Goal: Task Accomplishment & Management: Manage account settings

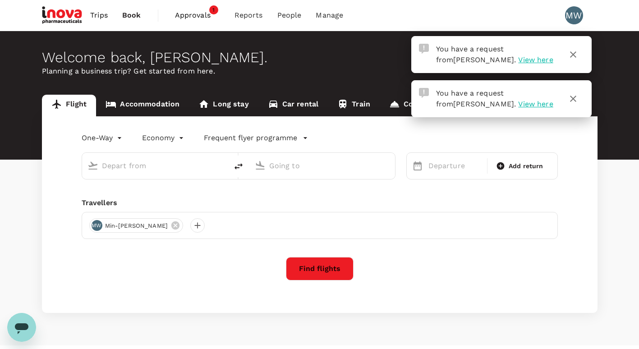
type input "roundtrip"
type input "Basel, Switzerland (any)"
type input "Budapest, Hungary (any)"
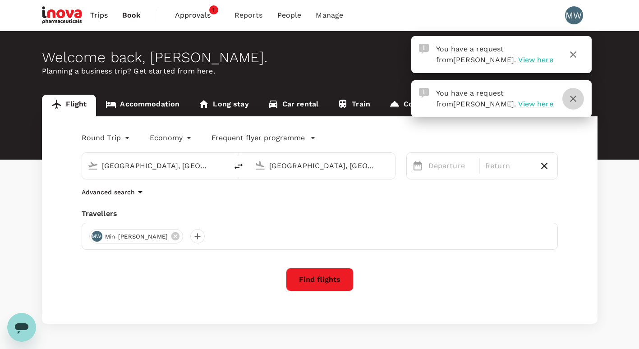
click at [575, 103] on icon "button" at bounding box center [572, 98] width 11 height 11
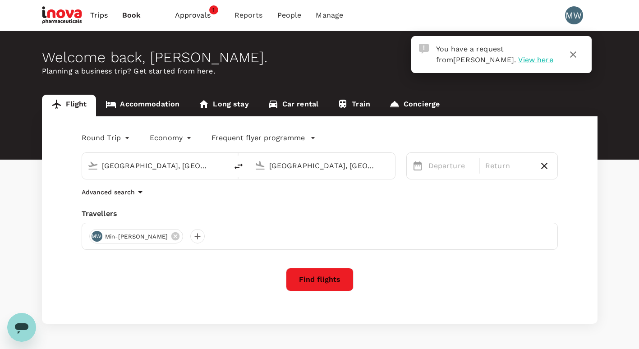
click at [571, 52] on icon "button" at bounding box center [572, 54] width 11 height 11
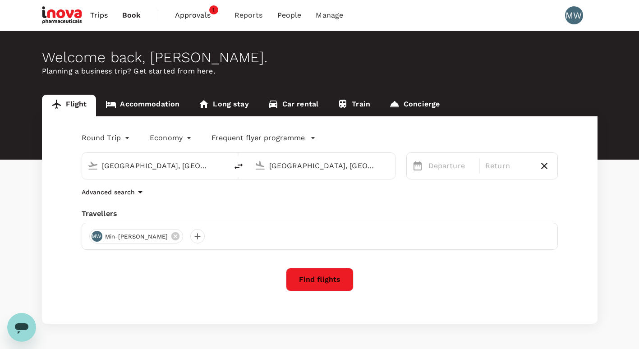
click at [208, 14] on span "Approvals" at bounding box center [197, 15] width 45 height 11
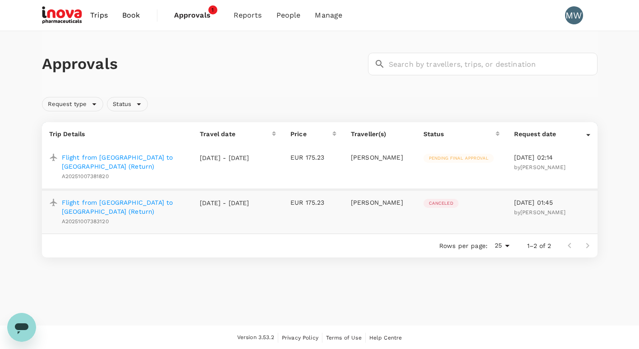
click at [474, 158] on span "Pending final approval" at bounding box center [458, 158] width 70 height 6
click at [586, 237] on div at bounding box center [578, 246] width 36 height 18
click at [585, 237] on div at bounding box center [578, 246] width 36 height 18
click at [570, 237] on div at bounding box center [578, 246] width 36 height 18
click at [441, 155] on span "Pending final approval" at bounding box center [458, 158] width 70 height 6
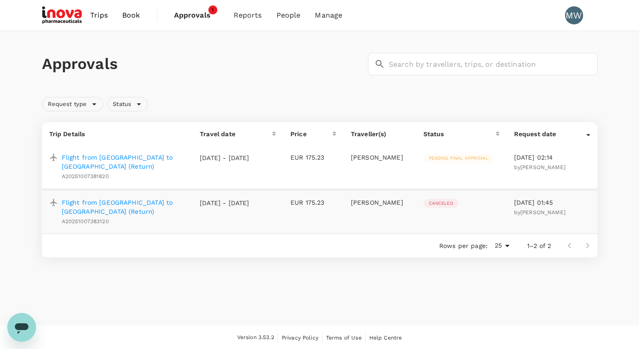
click at [444, 158] on span "Pending final approval" at bounding box center [458, 158] width 70 height 6
click at [82, 160] on p "Flight from Dublin to Zurich (Return)" at bounding box center [124, 162] width 124 height 18
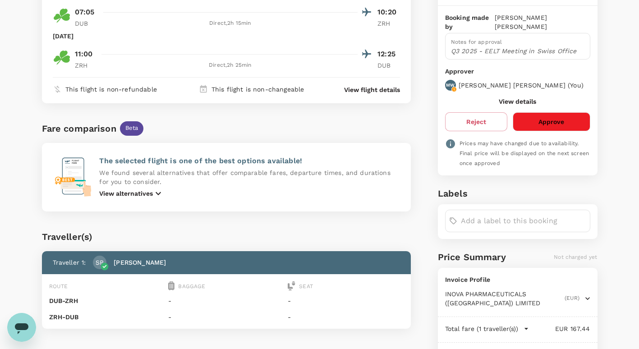
scroll to position [112, 0]
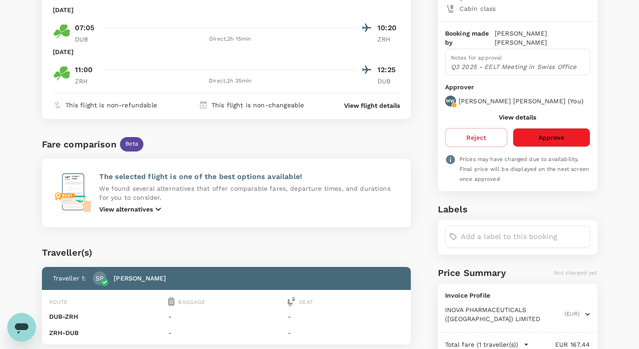
click at [560, 131] on button "Approve" at bounding box center [550, 137] width 77 height 19
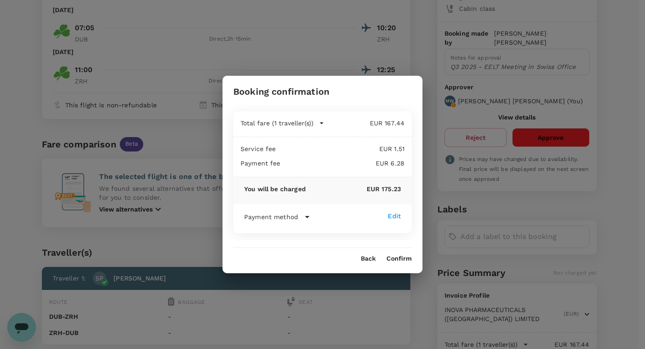
click at [406, 262] on button "Confirm" at bounding box center [399, 258] width 25 height 7
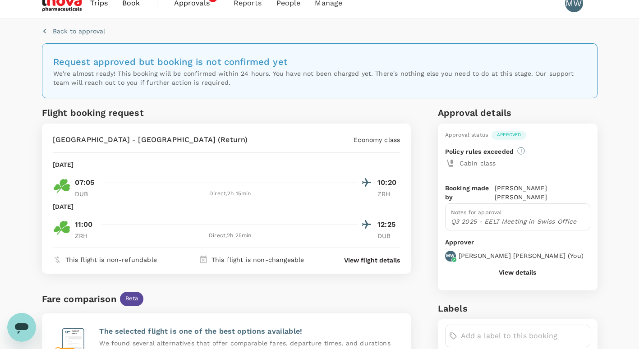
scroll to position [0, 0]
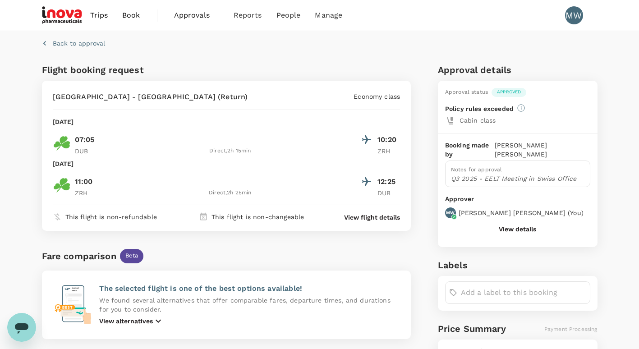
click at [632, 74] on div "Back to approval Flight booking request Dublin - Zurich (Return) Economy class …" at bounding box center [319, 298] width 639 height 534
click at [96, 46] on p "Back to approval" at bounding box center [79, 43] width 52 height 9
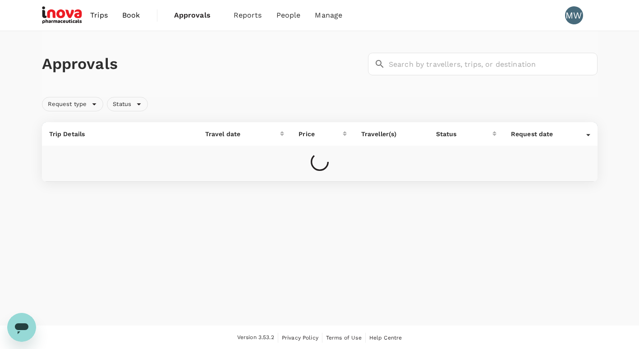
click at [311, 43] on div "Approvals ​ ​" at bounding box center [319, 64] width 555 height 66
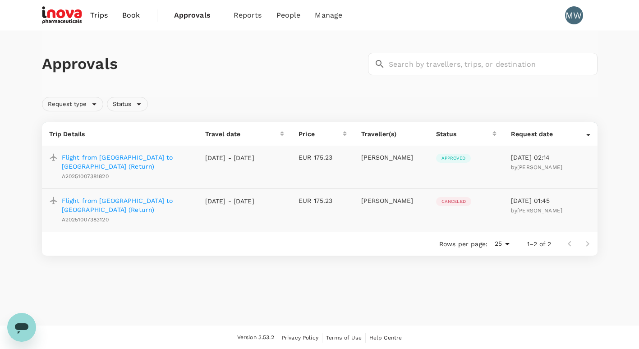
click at [149, 196] on p "Flight from Dublin to Zurich (Return)" at bounding box center [126, 205] width 129 height 18
